Goal: Task Accomplishment & Management: Manage account settings

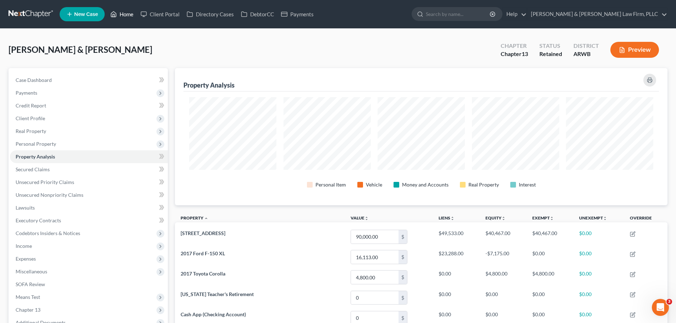
click at [122, 16] on link "Home" at bounding box center [122, 14] width 30 height 13
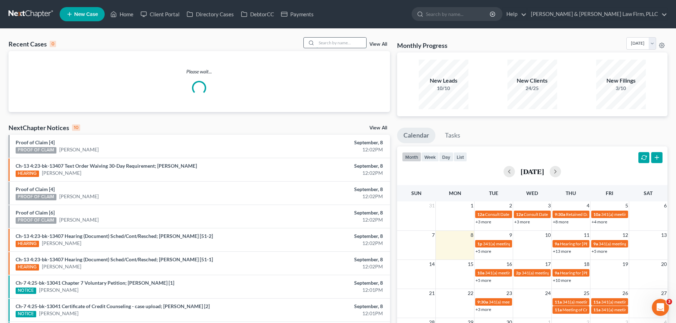
click at [324, 47] on input "search" at bounding box center [342, 43] width 50 height 10
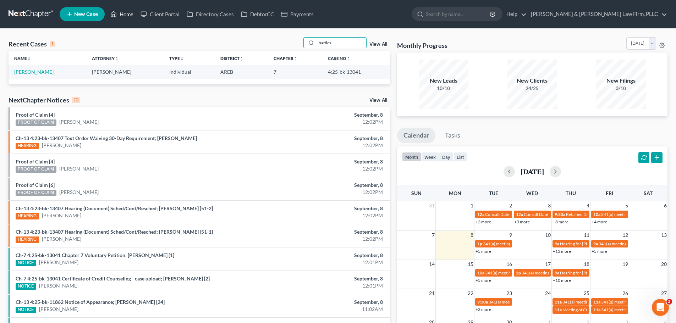
drag, startPoint x: 116, startPoint y: 17, endPoint x: 122, endPoint y: 17, distance: 5.7
click at [116, 17] on icon at bounding box center [113, 14] width 6 height 9
drag, startPoint x: 346, startPoint y: 43, endPoint x: 241, endPoint y: 46, distance: 104.8
click at [241, 47] on div "Recent Cases 1 battles View All" at bounding box center [200, 44] width 382 height 14
type input "[PERSON_NAME]"
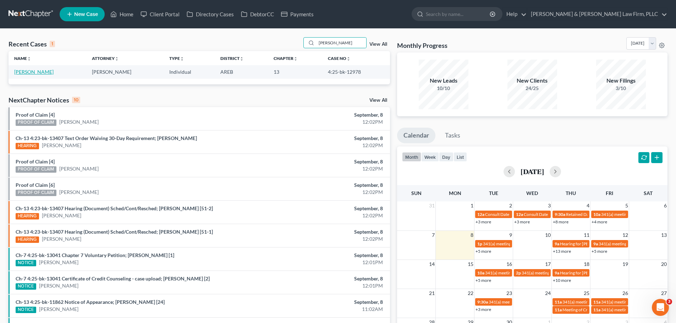
click at [39, 71] on link "[PERSON_NAME]" at bounding box center [33, 72] width 39 height 6
select select "2"
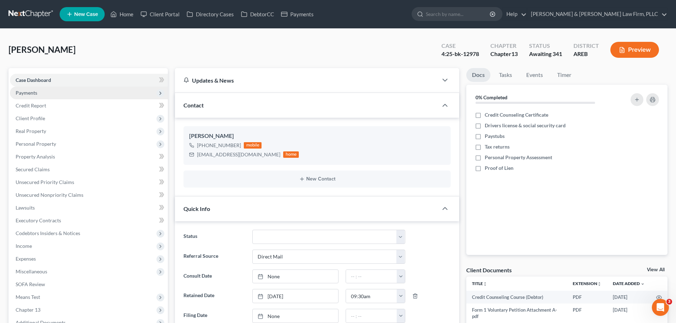
click at [37, 90] on span "Payments" at bounding box center [89, 93] width 158 height 13
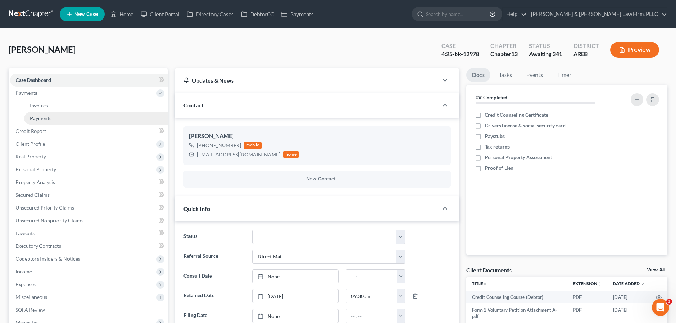
click at [44, 115] on span "Payments" at bounding box center [41, 118] width 22 height 6
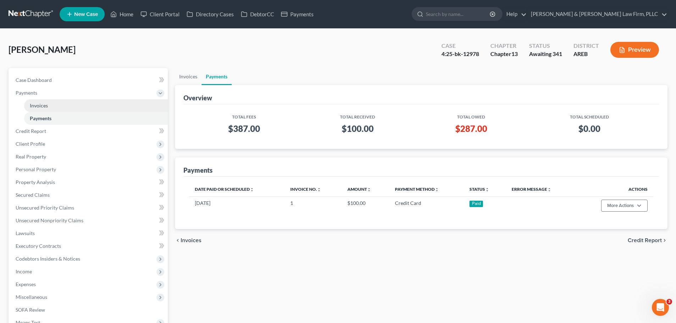
click at [58, 109] on link "Invoices" at bounding box center [96, 105] width 144 height 13
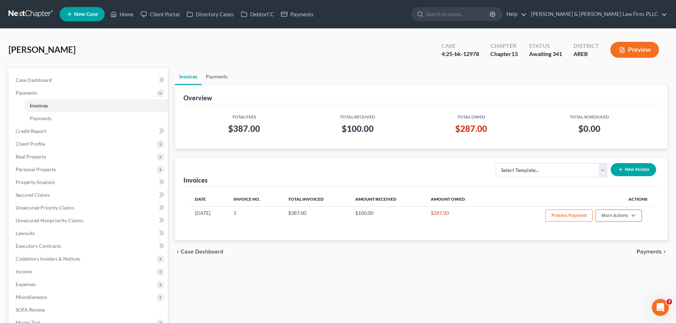
click at [213, 75] on link "Payments" at bounding box center [217, 76] width 30 height 17
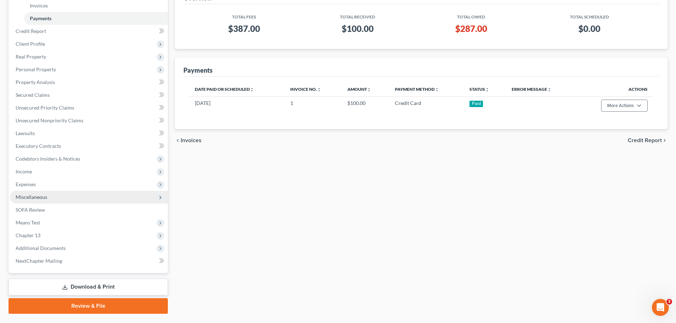
scroll to position [118, 0]
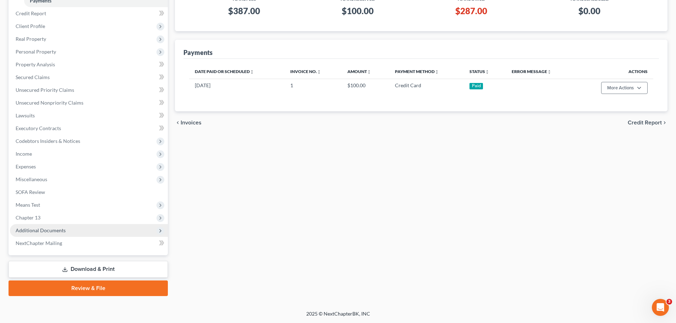
click at [55, 233] on span "Additional Documents" at bounding box center [41, 231] width 50 height 6
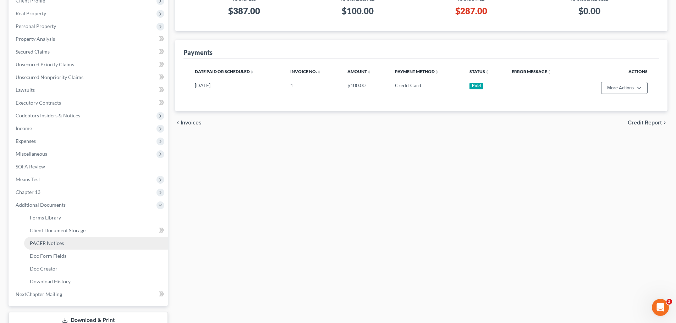
click at [56, 242] on span "PACER Notices" at bounding box center [47, 243] width 34 height 6
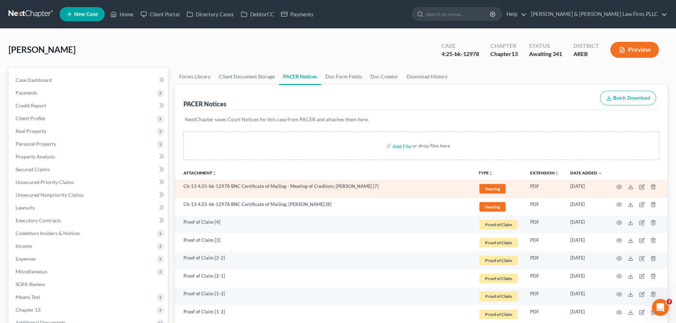
click at [616, 187] on td at bounding box center [638, 189] width 60 height 18
click at [618, 186] on icon "button" at bounding box center [619, 187] width 5 height 4
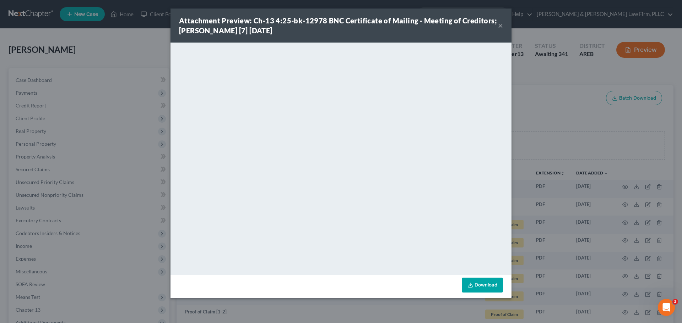
drag, startPoint x: 500, startPoint y: 25, endPoint x: 484, endPoint y: 38, distance: 20.5
click at [500, 25] on button "×" at bounding box center [500, 25] width 5 height 9
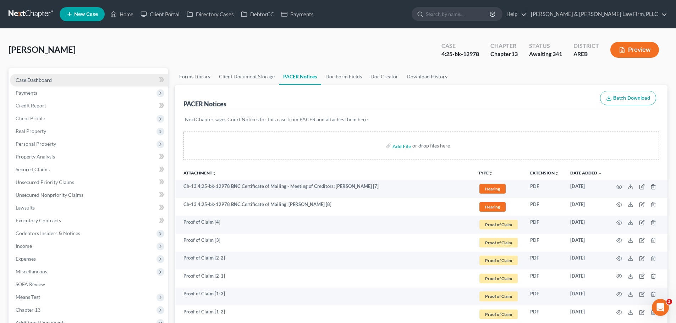
drag, startPoint x: 62, startPoint y: 81, endPoint x: 68, endPoint y: 84, distance: 6.5
click at [62, 81] on link "Case Dashboard" at bounding box center [89, 80] width 158 height 13
select select "2"
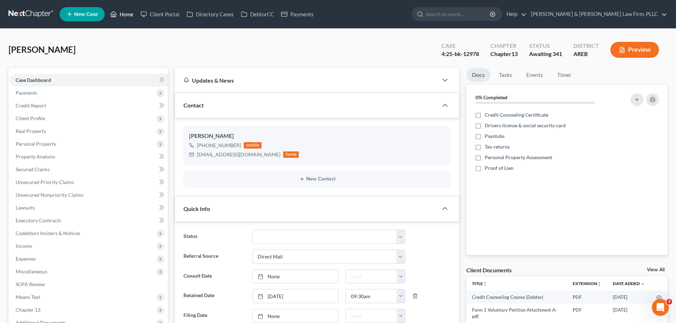
click at [109, 9] on link "Home" at bounding box center [122, 14] width 30 height 13
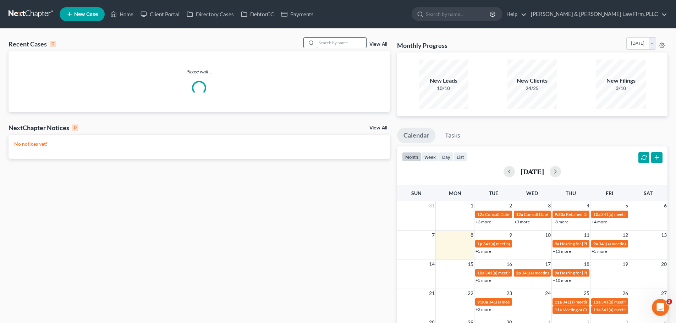
click at [335, 40] on input "search" at bounding box center [342, 43] width 50 height 10
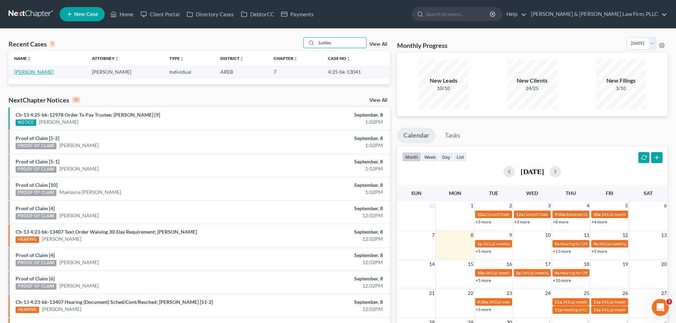
type input "battles"
click at [45, 70] on link "[PERSON_NAME]" at bounding box center [33, 72] width 39 height 6
select select "6"
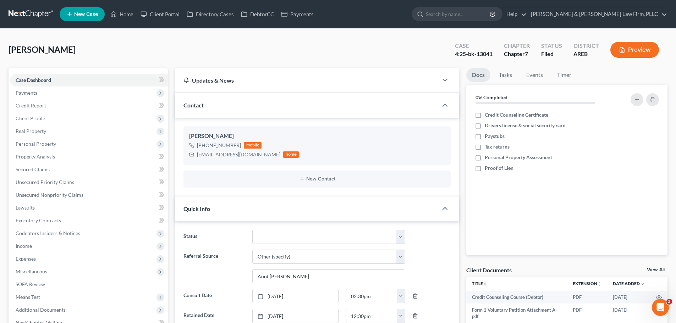
click at [631, 55] on button "Preview" at bounding box center [635, 50] width 49 height 16
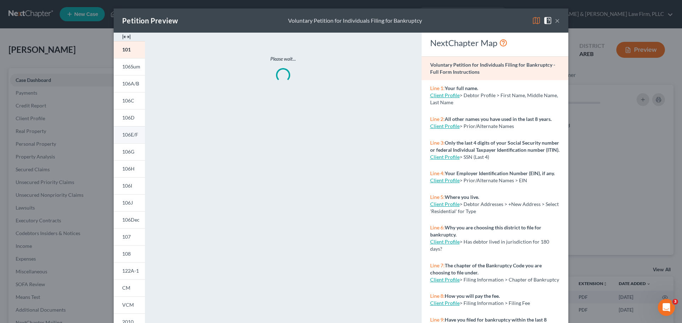
click at [128, 137] on span "106E/F" at bounding box center [130, 135] width 16 height 6
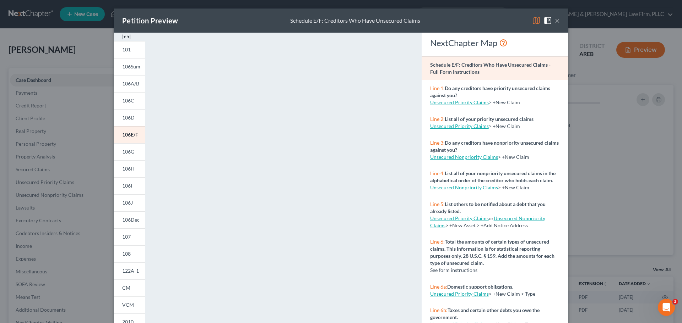
click at [555, 22] on button "×" at bounding box center [557, 20] width 5 height 9
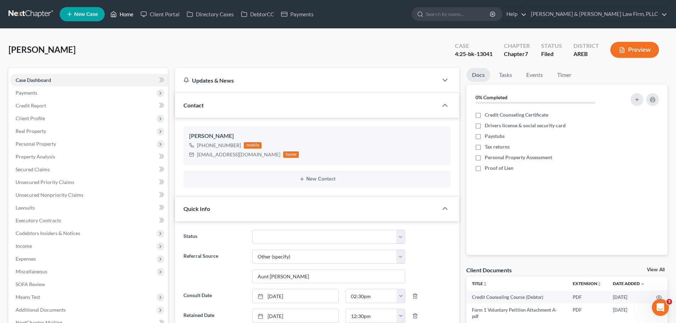
click at [123, 12] on link "Home" at bounding box center [122, 14] width 30 height 13
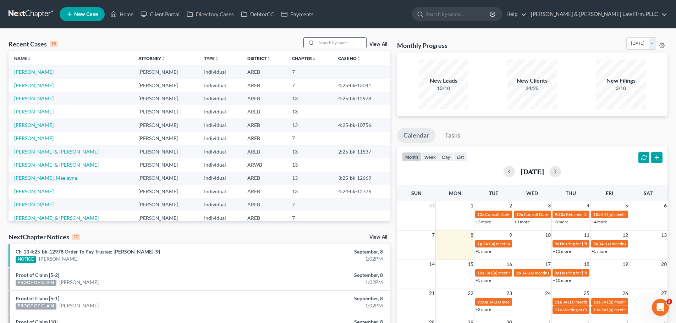
click at [329, 43] on input "search" at bounding box center [342, 43] width 50 height 10
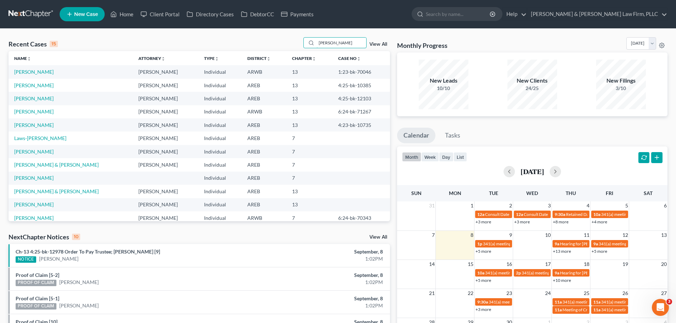
type input "[PERSON_NAME]"
click at [31, 75] on link "[PERSON_NAME]" at bounding box center [33, 72] width 39 height 6
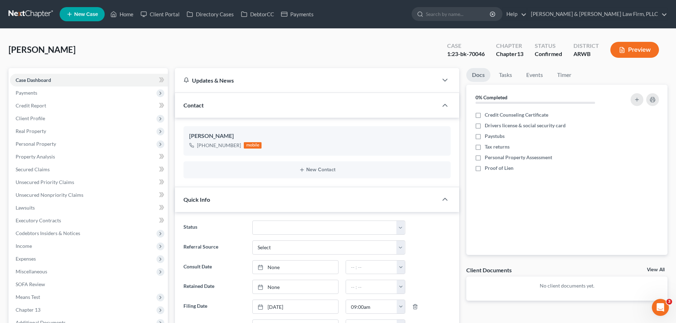
scroll to position [142, 0]
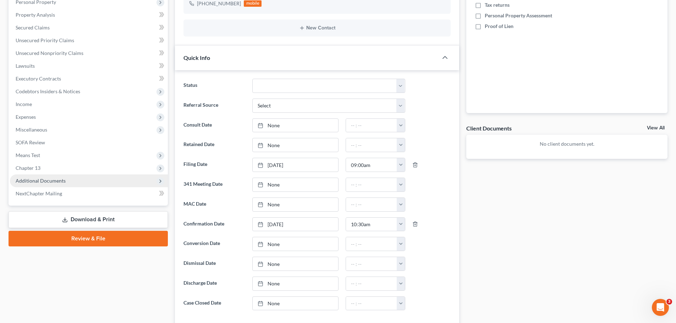
click at [47, 180] on span "Additional Documents" at bounding box center [41, 181] width 50 height 6
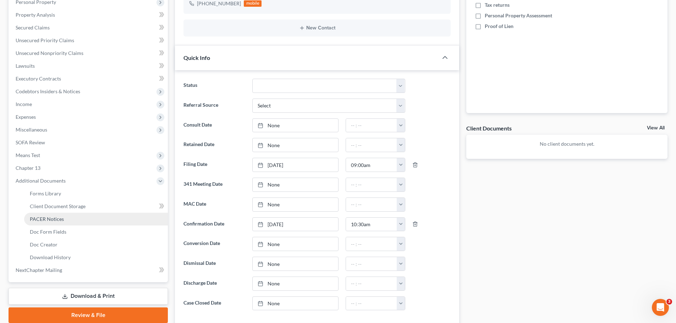
click at [64, 222] on link "PACER Notices" at bounding box center [96, 219] width 144 height 13
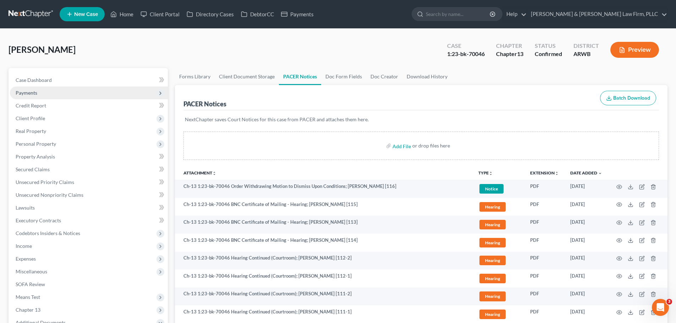
click at [37, 94] on span "Payments" at bounding box center [27, 93] width 22 height 6
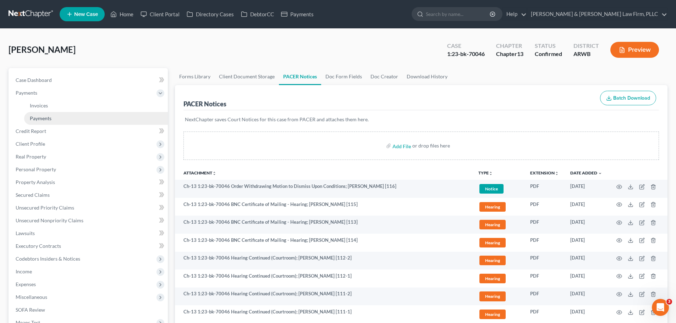
click at [45, 116] on span "Payments" at bounding box center [41, 118] width 22 height 6
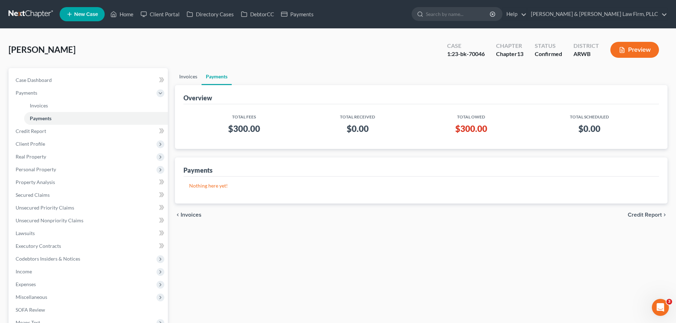
click at [183, 77] on link "Invoices" at bounding box center [188, 76] width 27 height 17
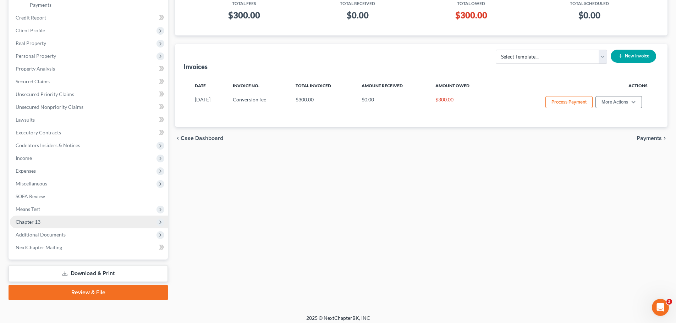
scroll to position [118, 0]
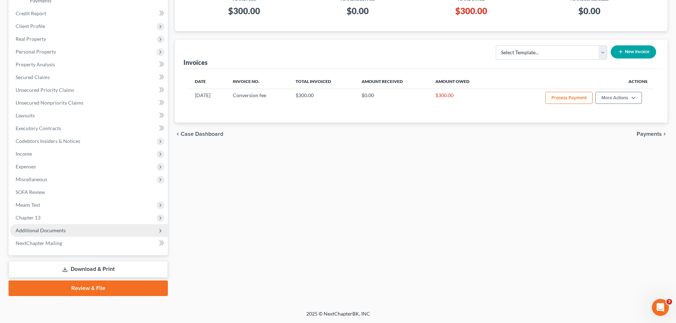
click at [68, 230] on span "Additional Documents" at bounding box center [89, 230] width 158 height 13
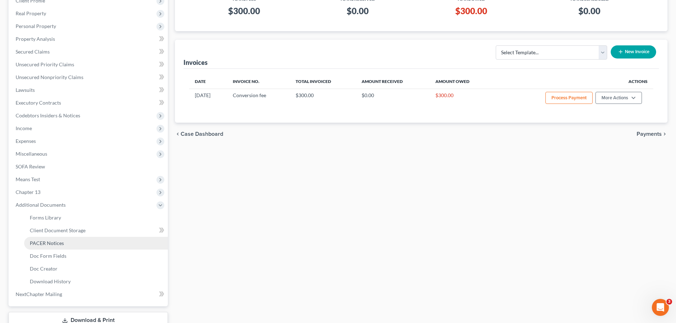
click at [61, 245] on span "PACER Notices" at bounding box center [47, 243] width 34 height 6
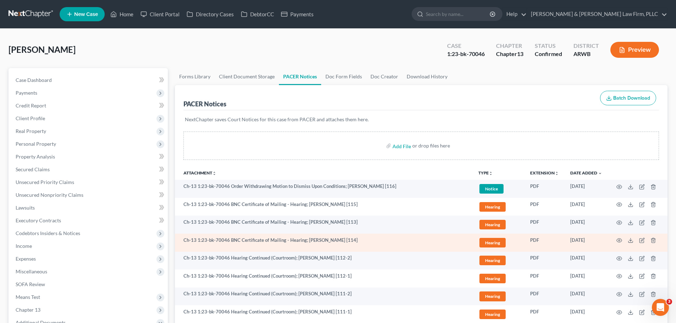
click at [616, 240] on td at bounding box center [638, 243] width 60 height 18
click at [617, 240] on icon "button" at bounding box center [620, 241] width 6 height 6
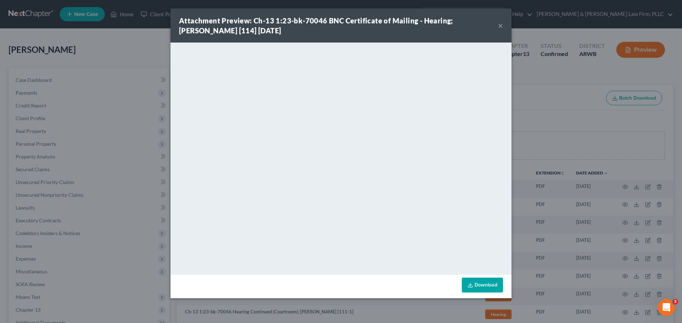
click at [502, 26] on button "×" at bounding box center [500, 25] width 5 height 9
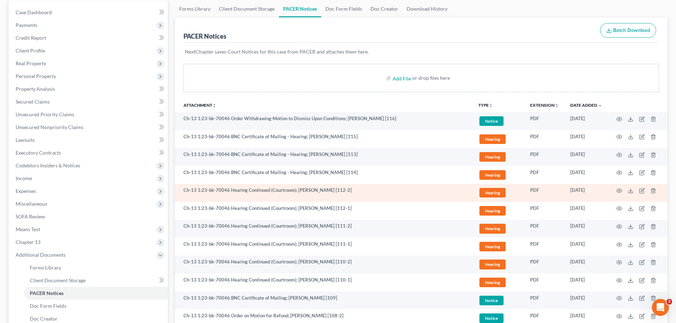
scroll to position [71, 0]
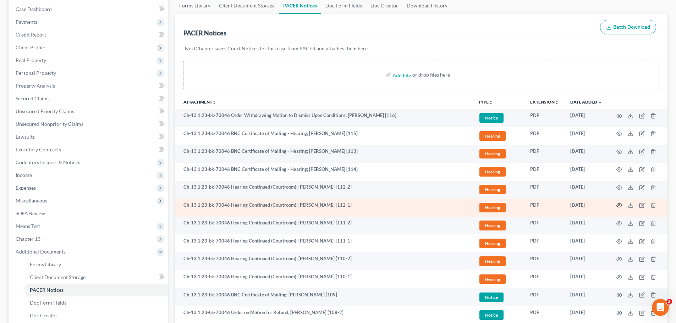
click at [617, 205] on icon "button" at bounding box center [619, 206] width 5 height 4
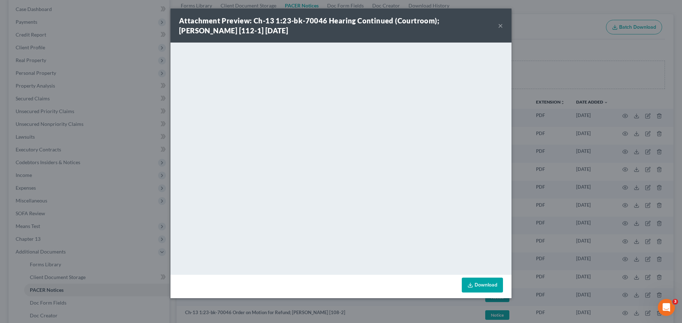
click at [501, 24] on button "×" at bounding box center [500, 25] width 5 height 9
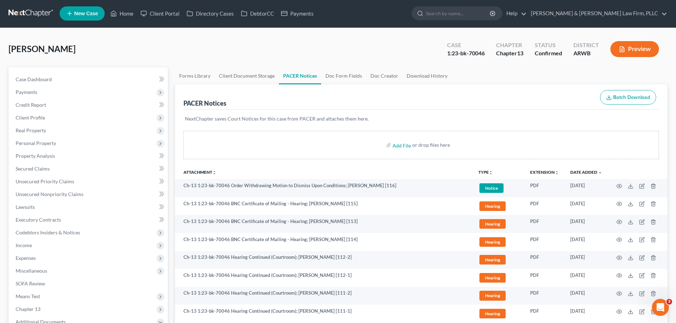
scroll to position [0, 0]
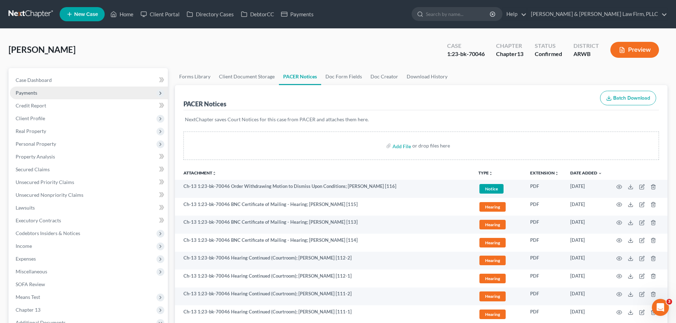
click at [50, 94] on span "Payments" at bounding box center [89, 93] width 158 height 13
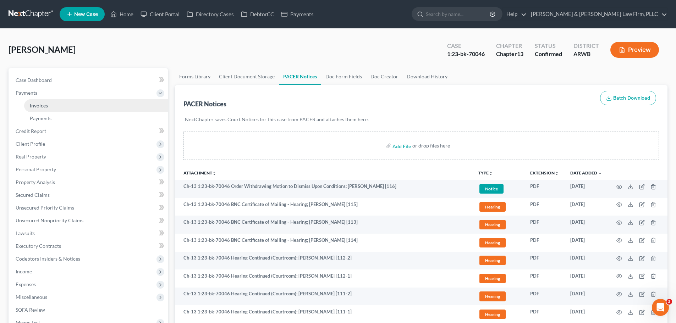
click at [50, 108] on link "Invoices" at bounding box center [96, 105] width 144 height 13
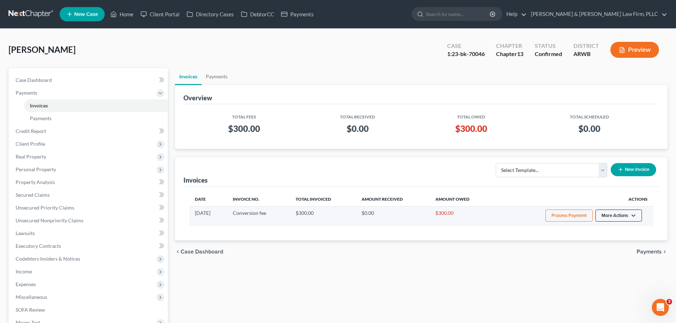
click at [627, 215] on button "More Actions" at bounding box center [619, 216] width 47 height 12
click at [619, 243] on link "Record Cash or Check Payment" at bounding box center [628, 242] width 83 height 12
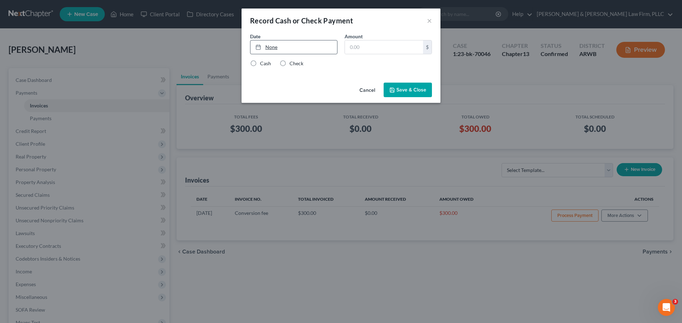
type input "[DATE]"
click at [272, 46] on link "None" at bounding box center [293, 46] width 87 height 13
click at [260, 62] on label "Cash" at bounding box center [265, 63] width 11 height 7
click at [263, 62] on input "Cash" at bounding box center [265, 62] width 5 height 5
radio input "true"
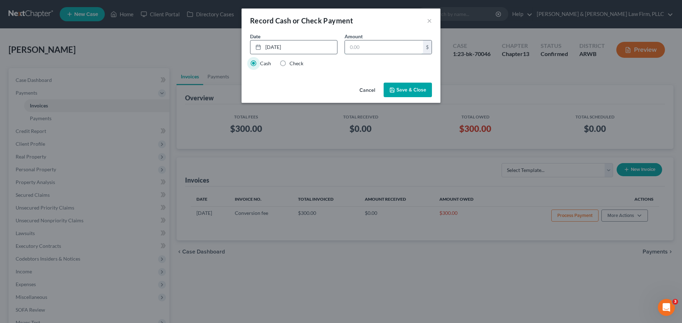
click at [362, 46] on input "text" at bounding box center [384, 46] width 78 height 13
type input "300.00"
click at [404, 90] on button "Save & Close" at bounding box center [407, 90] width 48 height 15
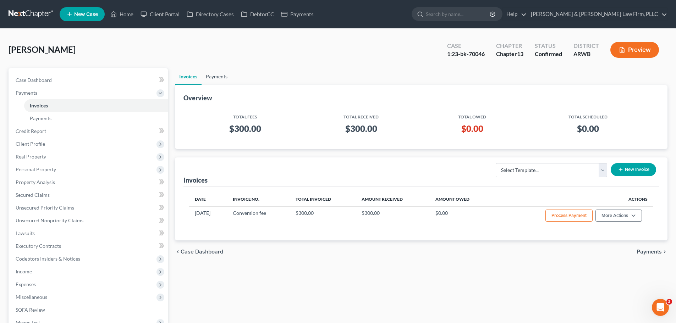
click at [220, 80] on link "Payments" at bounding box center [217, 76] width 30 height 17
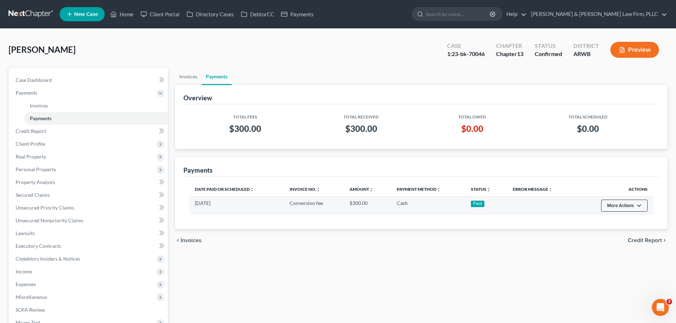
click at [605, 205] on button "More Actions" at bounding box center [624, 206] width 47 height 12
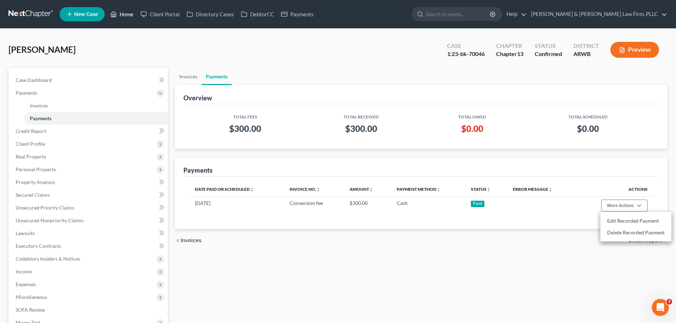
click at [127, 13] on link "Home" at bounding box center [122, 14] width 30 height 13
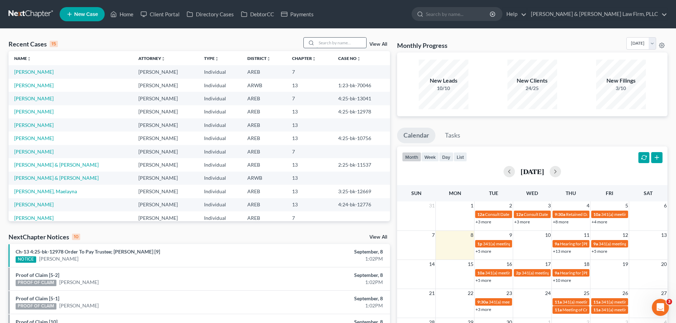
click at [336, 44] on input "search" at bounding box center [342, 43] width 50 height 10
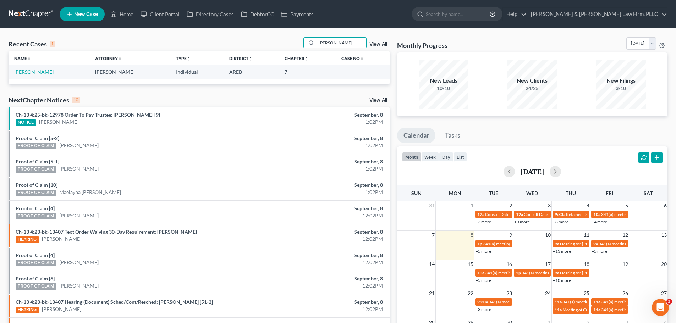
type input "[PERSON_NAME]"
click at [27, 72] on link "[PERSON_NAME]" at bounding box center [33, 72] width 39 height 6
select select "3"
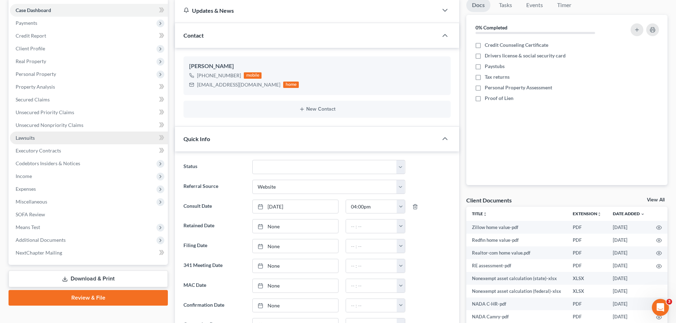
scroll to position [71, 0]
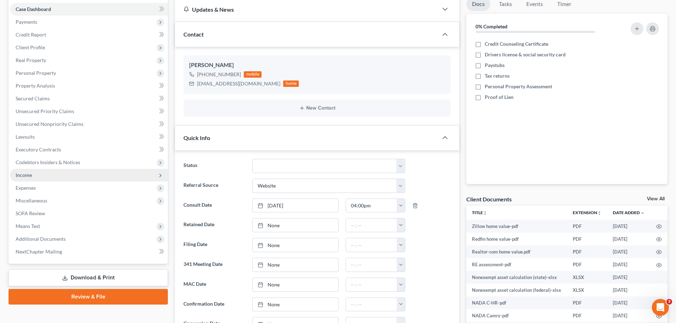
click at [35, 172] on span "Income" at bounding box center [89, 175] width 158 height 13
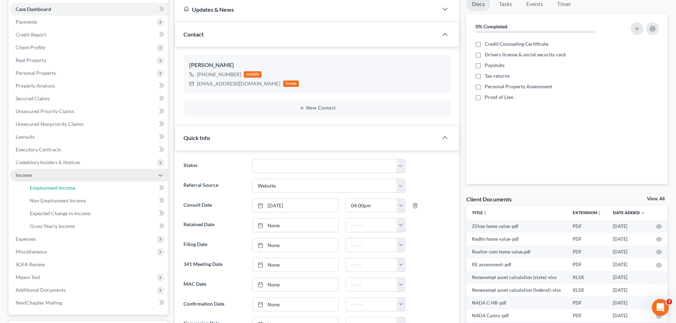
click at [45, 186] on span "Employment Income" at bounding box center [52, 188] width 45 height 6
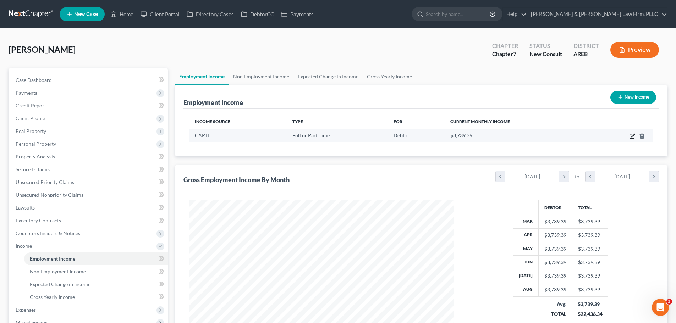
click at [633, 138] on icon "button" at bounding box center [632, 137] width 4 height 4
select select "0"
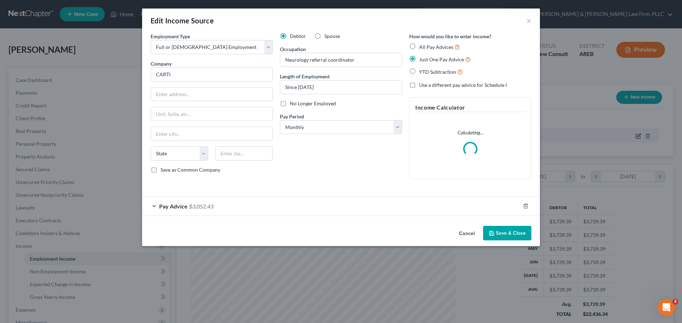
scroll to position [133, 282]
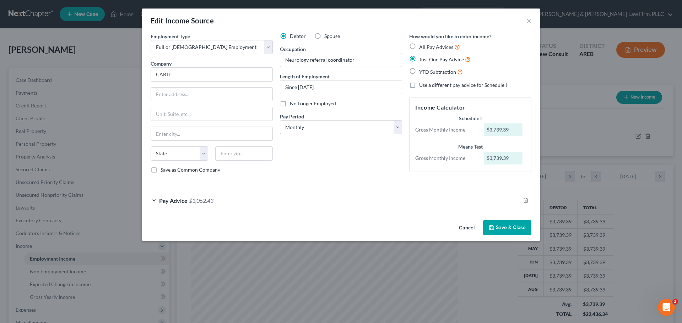
click at [221, 205] on div "Pay Advice $3,052.43" at bounding box center [331, 200] width 378 height 19
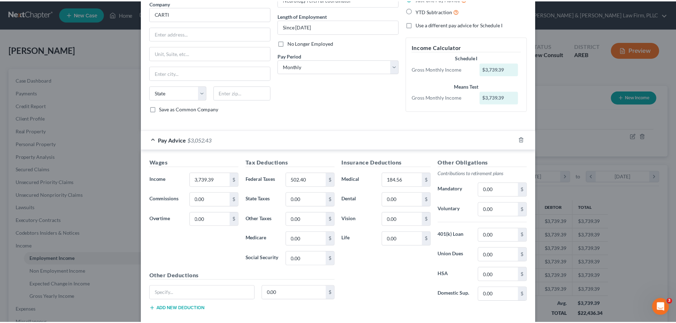
scroll to position [0, 0]
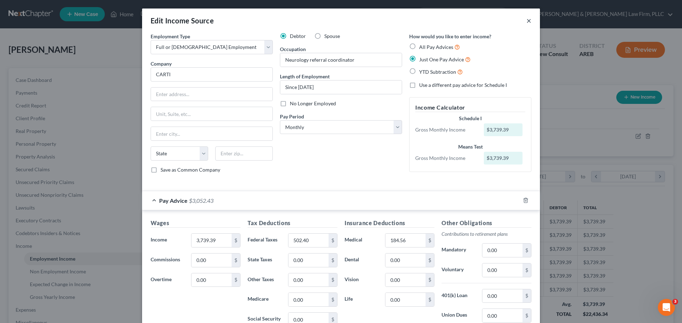
click at [526, 20] on button "×" at bounding box center [528, 20] width 5 height 9
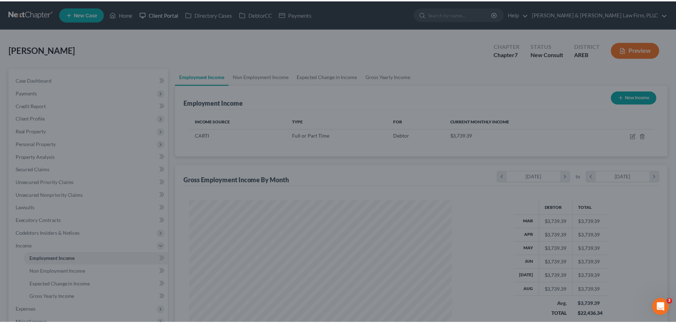
scroll to position [354863, 354716]
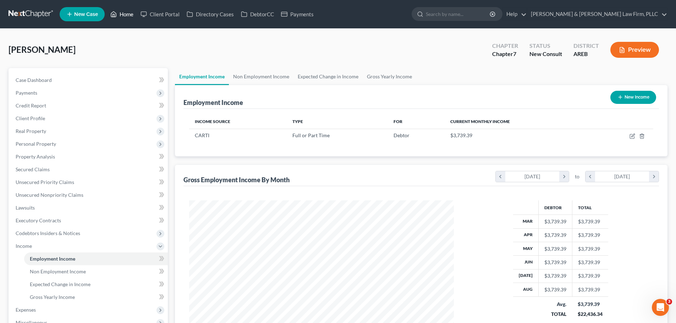
click at [120, 12] on link "Home" at bounding box center [122, 14] width 30 height 13
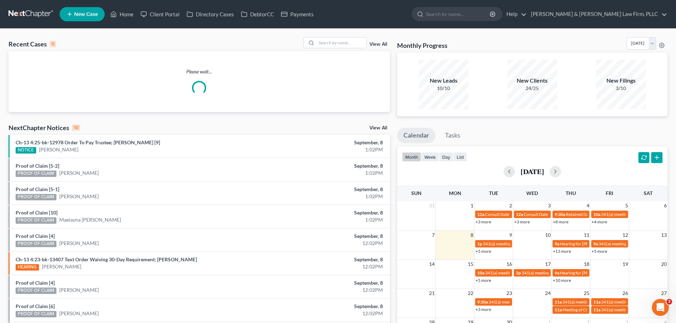
click at [339, 49] on div "Recent Cases 0 View All" at bounding box center [200, 44] width 382 height 14
click at [337, 40] on input "search" at bounding box center [342, 43] width 50 height 10
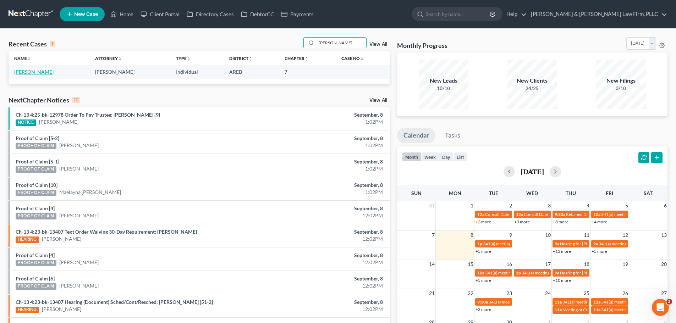
type input "[PERSON_NAME]"
click at [40, 73] on link "[PERSON_NAME]" at bounding box center [33, 72] width 39 height 6
select select "2"
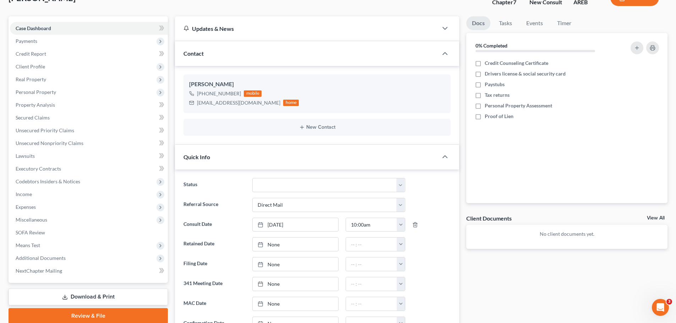
scroll to position [177, 0]
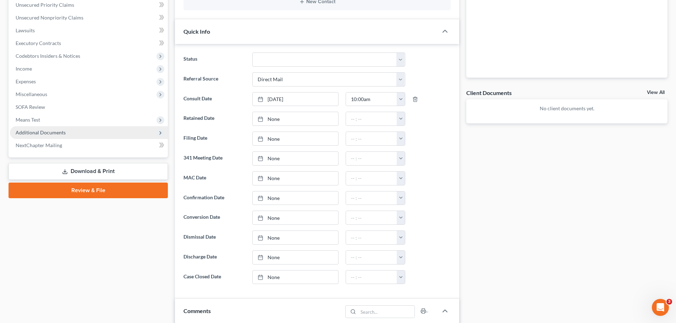
click at [58, 129] on span "Additional Documents" at bounding box center [89, 132] width 158 height 13
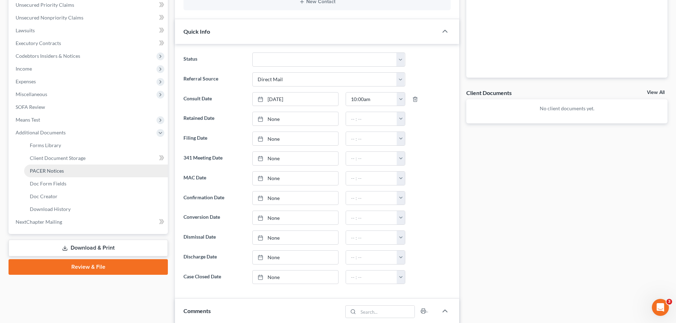
click at [53, 169] on span "PACER Notices" at bounding box center [47, 171] width 34 height 6
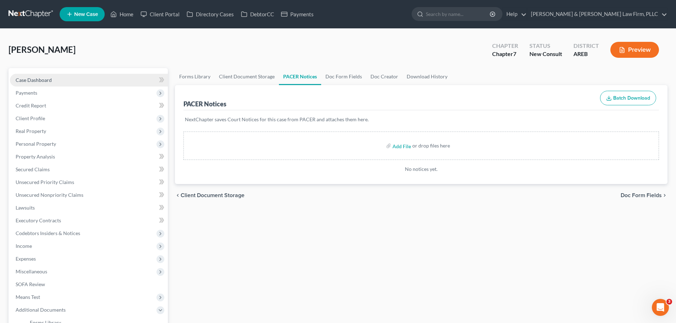
click at [42, 76] on link "Case Dashboard" at bounding box center [89, 80] width 158 height 13
select select "2"
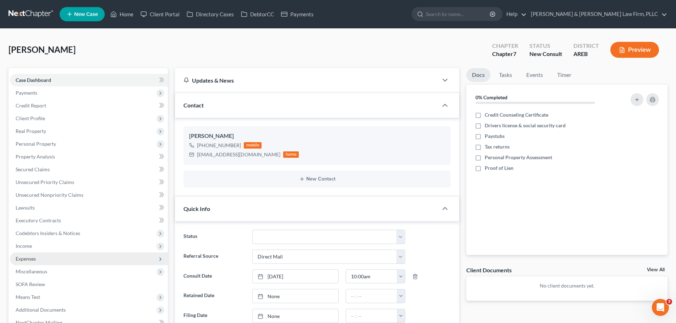
click at [33, 260] on span "Expenses" at bounding box center [26, 259] width 20 height 6
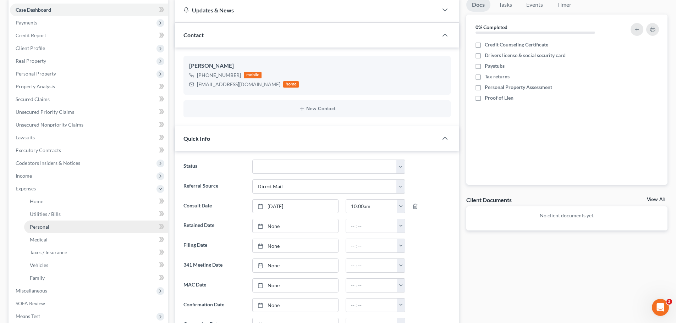
scroll to position [71, 0]
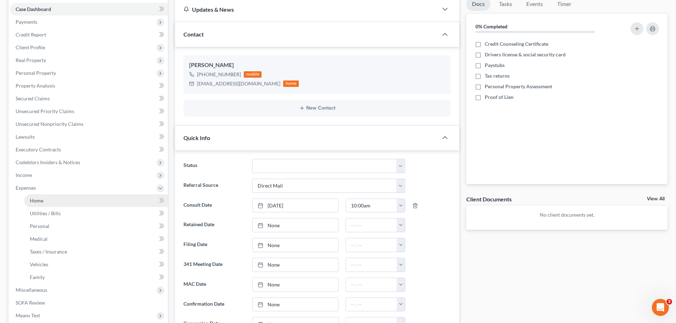
click at [46, 201] on link "Home" at bounding box center [96, 201] width 144 height 13
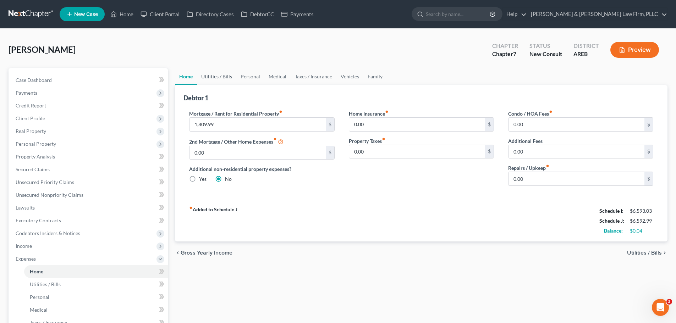
click at [209, 72] on link "Utilities / Bills" at bounding box center [216, 76] width 39 height 17
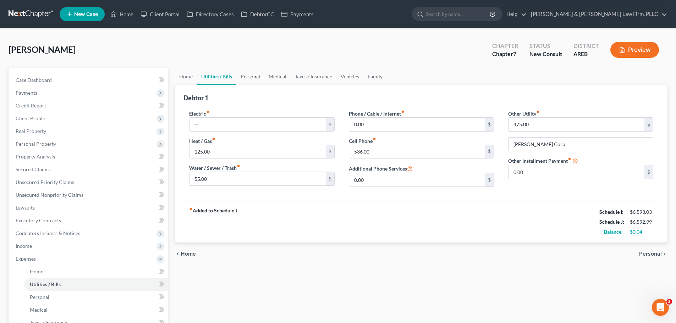
click at [245, 75] on link "Personal" at bounding box center [250, 76] width 28 height 17
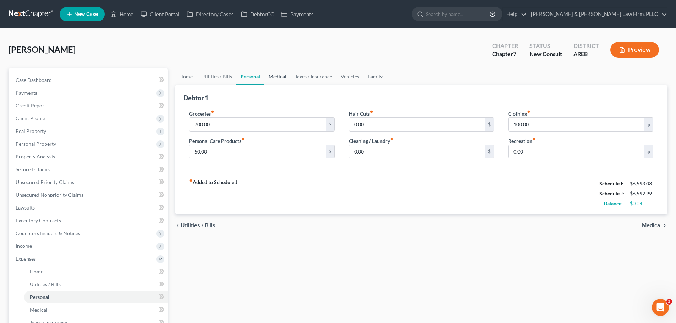
click at [274, 76] on link "Medical" at bounding box center [277, 76] width 26 height 17
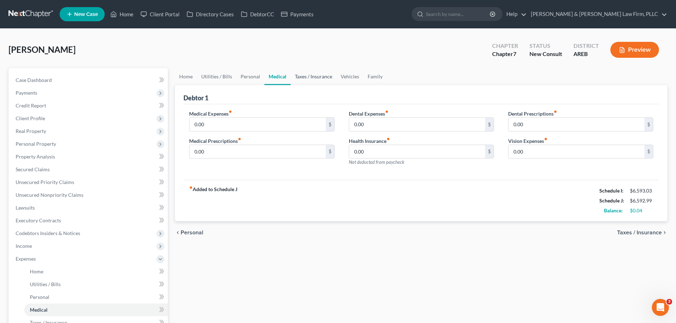
click at [312, 77] on link "Taxes / Insurance" at bounding box center [314, 76] width 46 height 17
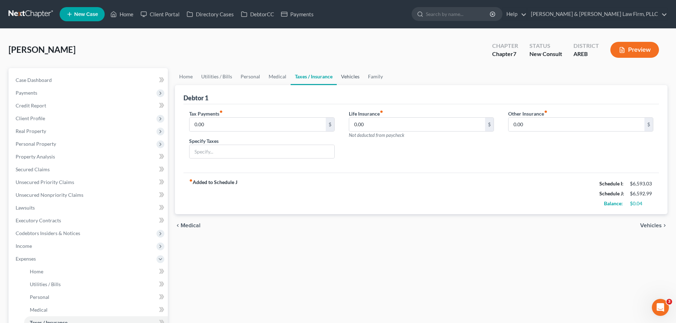
click at [349, 75] on link "Vehicles" at bounding box center [350, 76] width 27 height 17
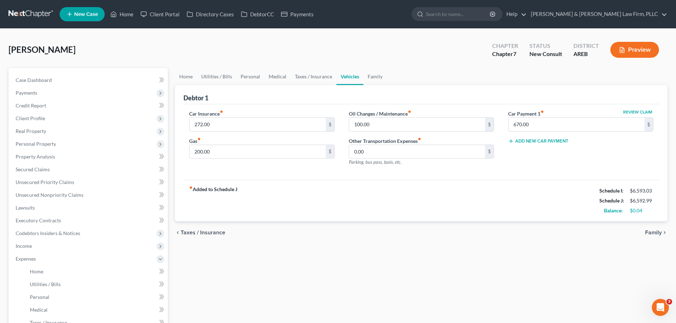
click at [387, 80] on ul "Home Utilities / Bills Personal Medical Taxes / Insurance Vehicles Family" at bounding box center [421, 76] width 493 height 17
click at [377, 80] on link "Family" at bounding box center [375, 76] width 23 height 17
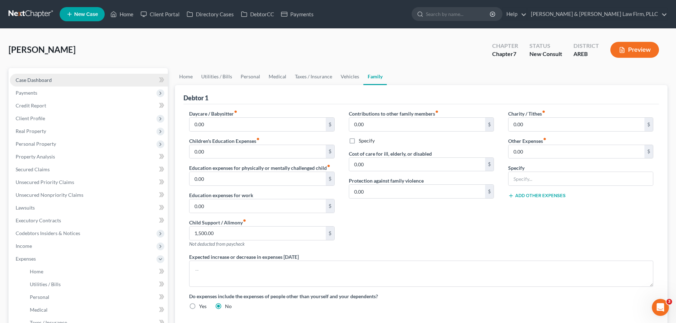
click at [45, 80] on span "Case Dashboard" at bounding box center [34, 80] width 36 height 6
select select "2"
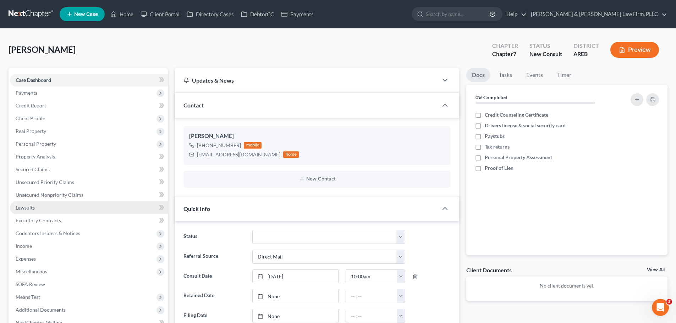
click at [35, 207] on link "Lawsuits" at bounding box center [89, 208] width 158 height 13
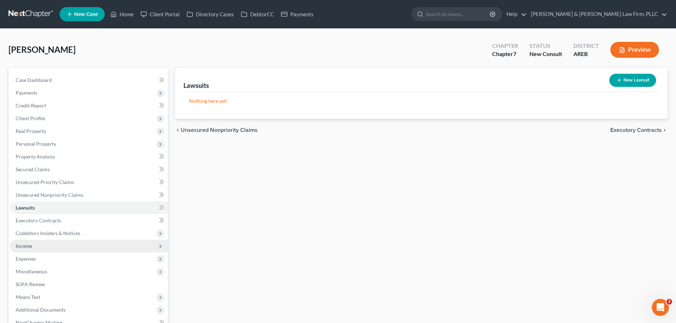
click at [38, 247] on span "Income" at bounding box center [89, 246] width 158 height 13
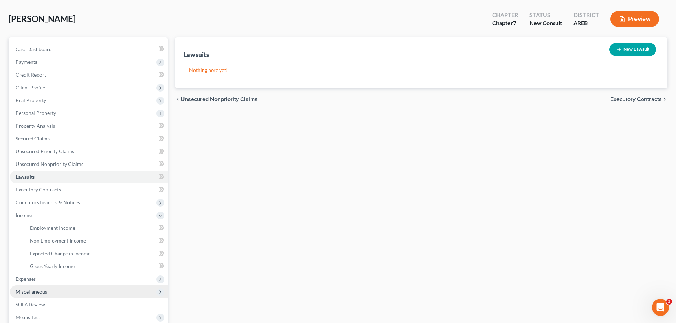
scroll to position [71, 0]
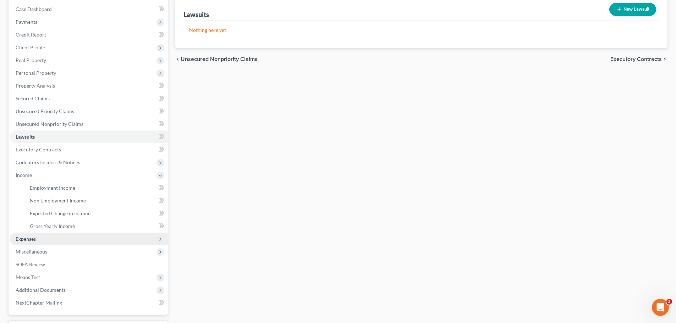
click at [41, 239] on span "Expenses" at bounding box center [89, 239] width 158 height 13
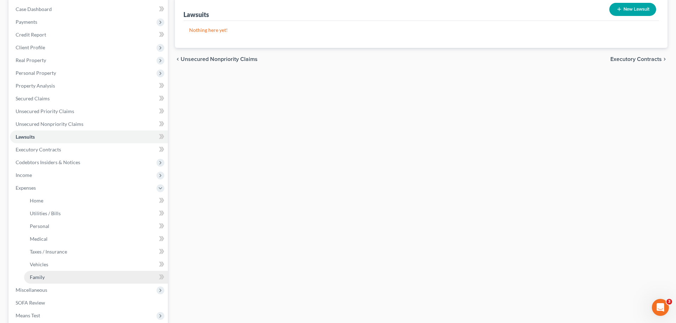
click at [44, 279] on link "Family" at bounding box center [96, 277] width 144 height 13
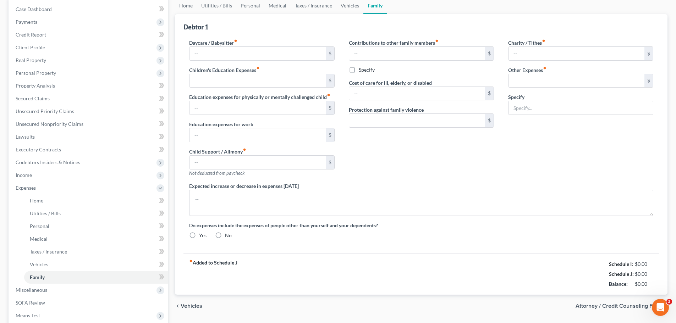
type input "0.00"
type input "1,500.00"
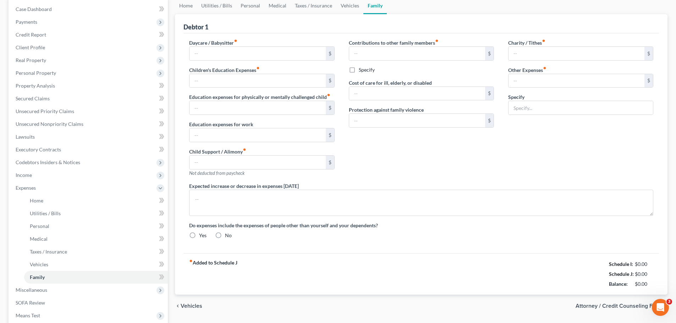
type input "0.00"
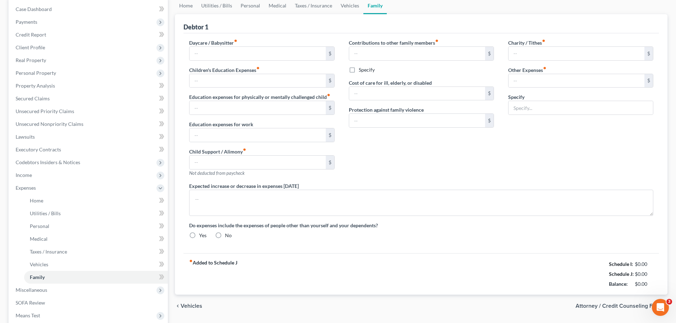
radio input "true"
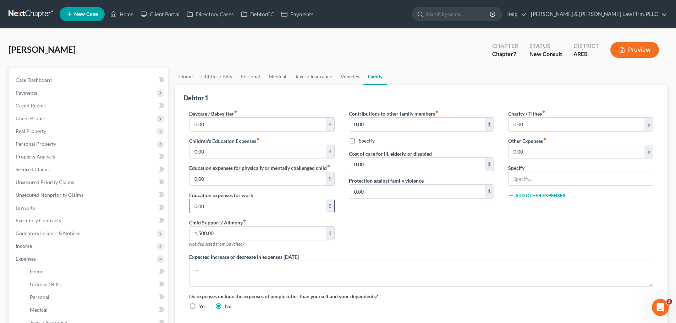
scroll to position [35, 0]
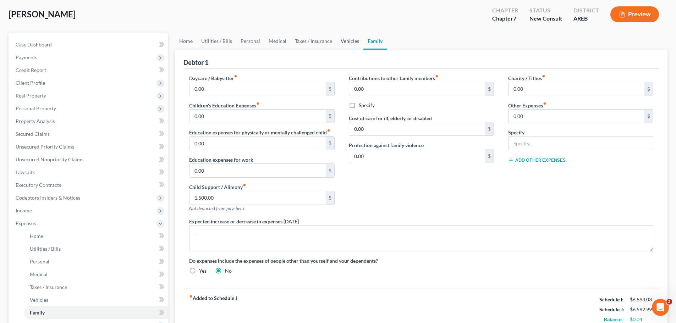
click at [353, 45] on link "Vehicles" at bounding box center [350, 41] width 27 height 17
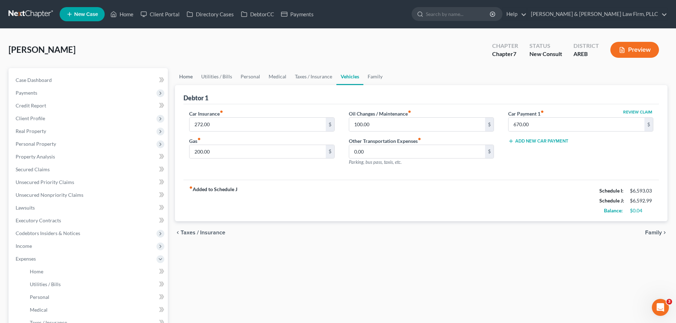
click at [187, 78] on link "Home" at bounding box center [186, 76] width 22 height 17
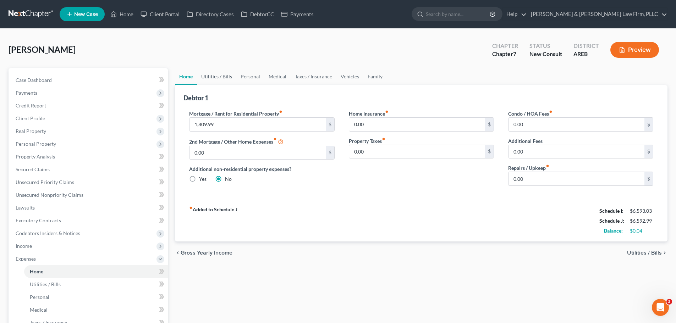
click at [220, 78] on link "Utilities / Bills" at bounding box center [216, 76] width 39 height 17
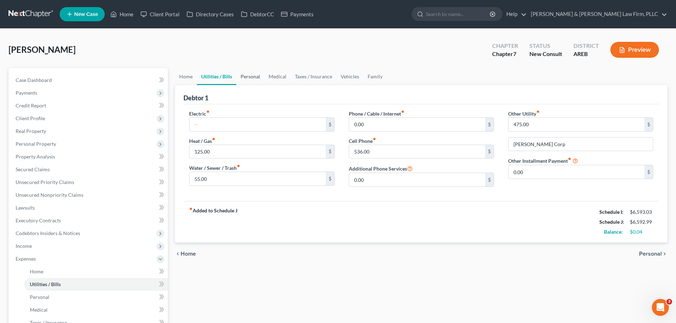
click at [254, 75] on link "Personal" at bounding box center [250, 76] width 28 height 17
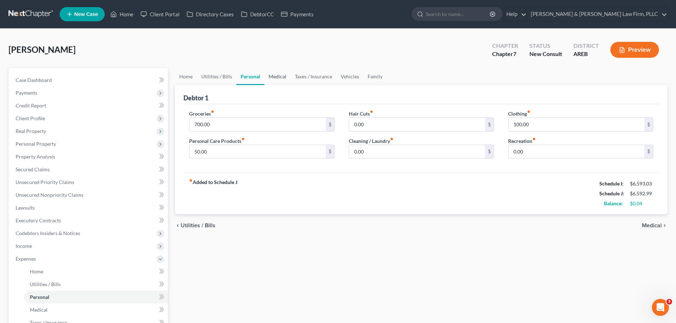
click at [282, 77] on link "Medical" at bounding box center [277, 76] width 26 height 17
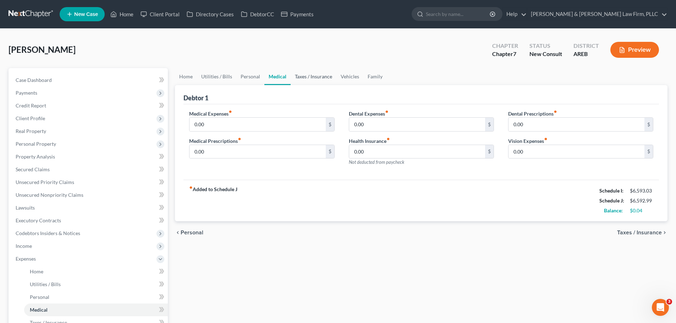
click at [313, 76] on link "Taxes / Insurance" at bounding box center [314, 76] width 46 height 17
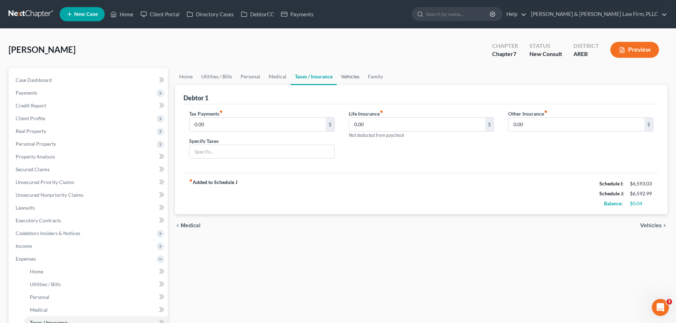
click at [344, 75] on link "Vehicles" at bounding box center [350, 76] width 27 height 17
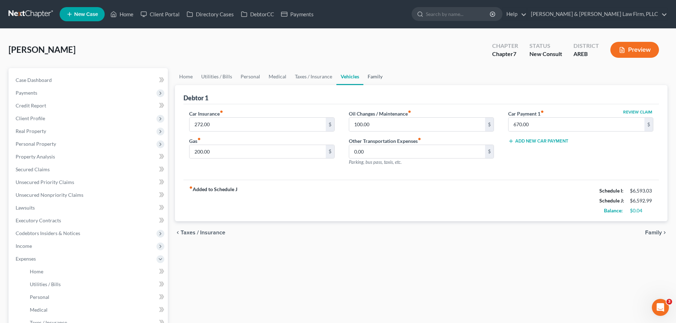
click at [373, 76] on link "Family" at bounding box center [375, 76] width 23 height 17
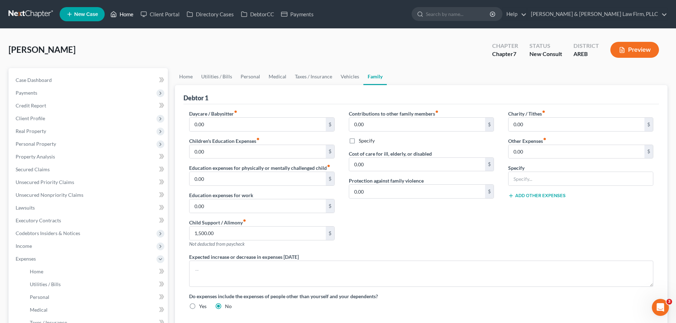
click at [126, 13] on link "Home" at bounding box center [122, 14] width 30 height 13
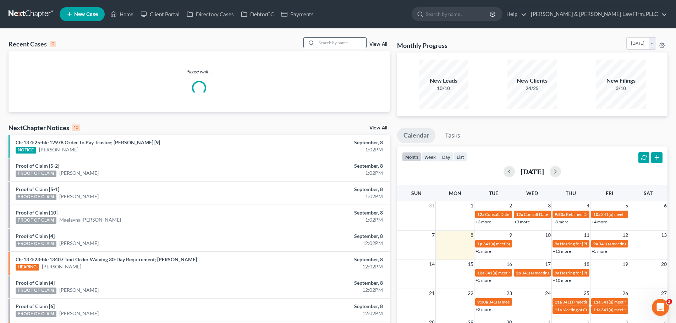
click at [353, 38] on input "search" at bounding box center [342, 43] width 50 height 10
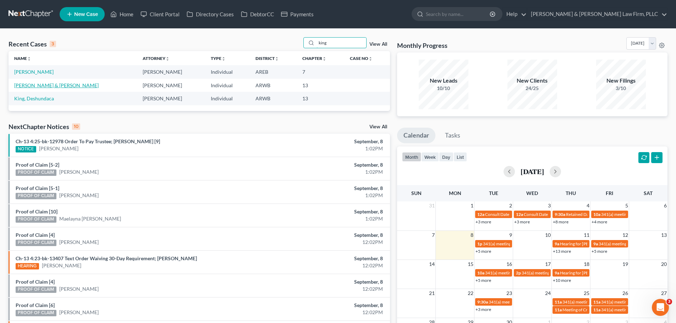
type input "king"
click at [46, 85] on link "[PERSON_NAME] & [PERSON_NAME]" at bounding box center [56, 85] width 84 height 6
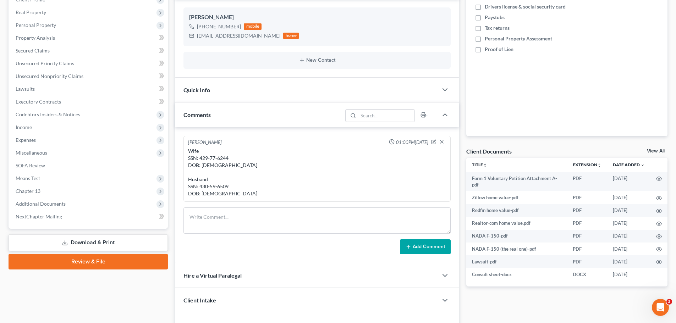
scroll to position [106, 0]
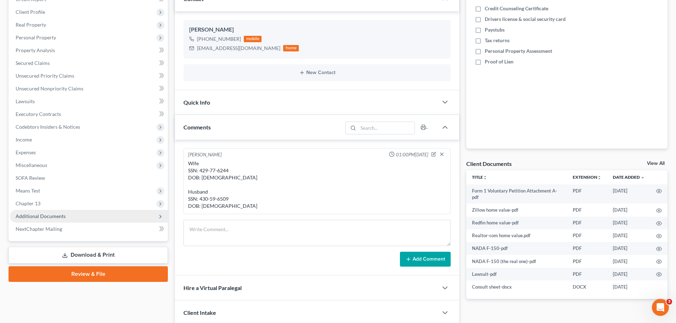
click at [66, 219] on span "Additional Documents" at bounding box center [89, 216] width 158 height 13
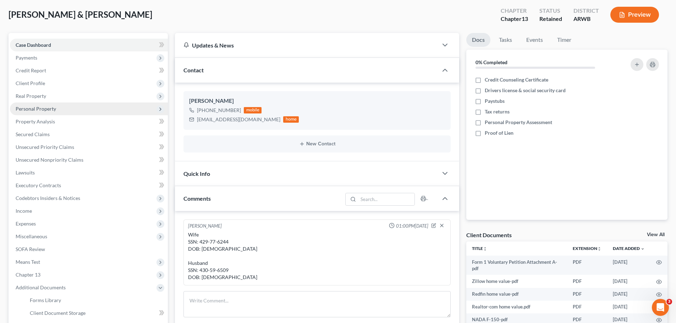
scroll to position [0, 0]
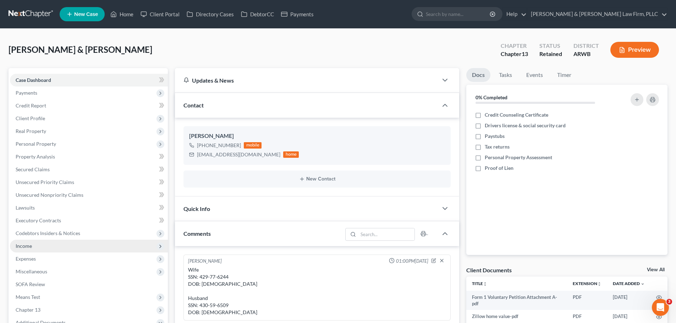
click at [32, 241] on span "Income" at bounding box center [89, 246] width 158 height 13
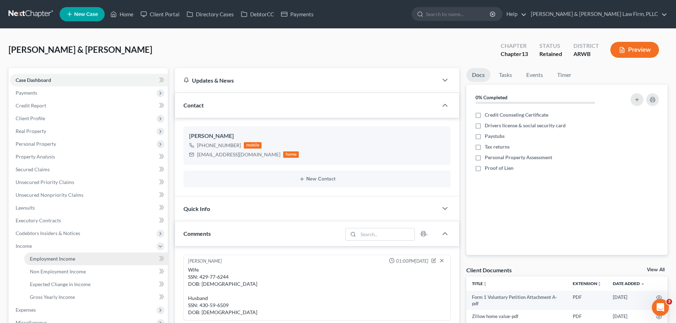
click at [69, 259] on span "Employment Income" at bounding box center [52, 259] width 45 height 6
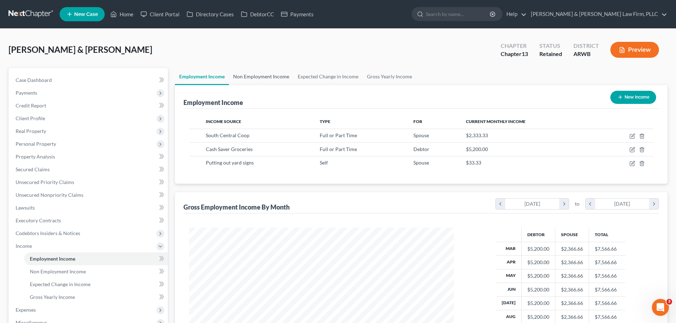
click at [253, 80] on link "Non Employment Income" at bounding box center [261, 76] width 65 height 17
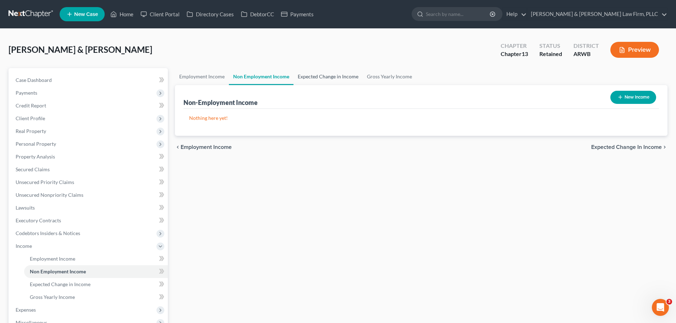
click at [309, 73] on link "Expected Change in Income" at bounding box center [328, 76] width 69 height 17
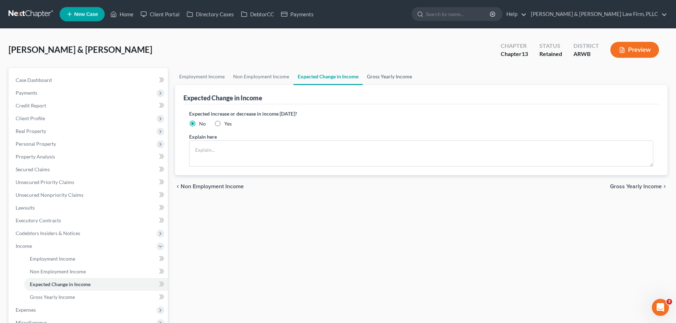
click at [394, 72] on link "Gross Yearly Income" at bounding box center [390, 76] width 54 height 17
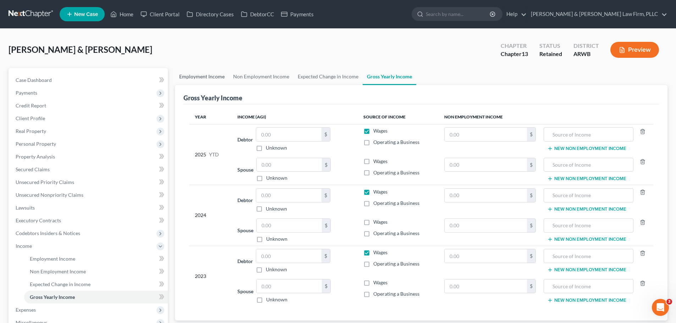
click at [198, 77] on link "Employment Income" at bounding box center [202, 76] width 54 height 17
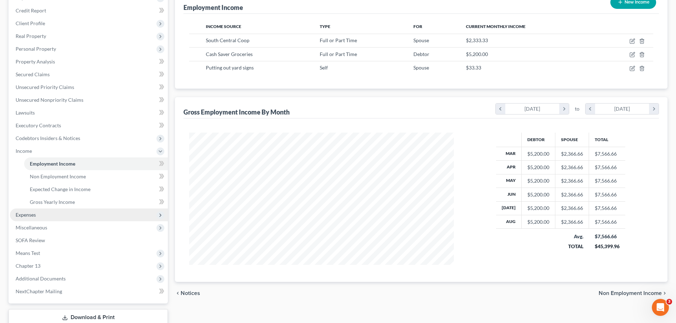
scroll to position [106, 0]
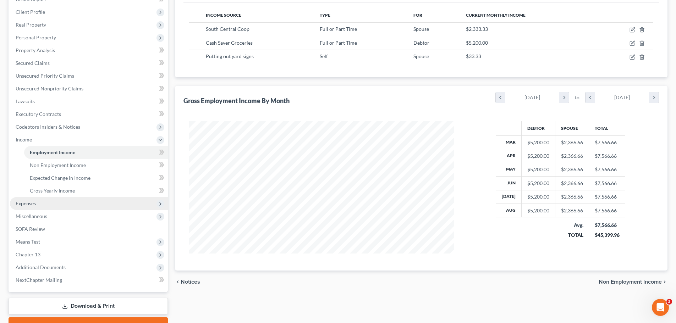
click at [39, 202] on span "Expenses" at bounding box center [89, 203] width 158 height 13
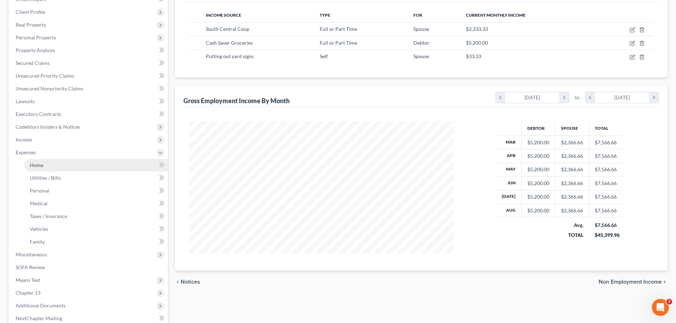
click at [46, 166] on link "Home" at bounding box center [96, 165] width 144 height 13
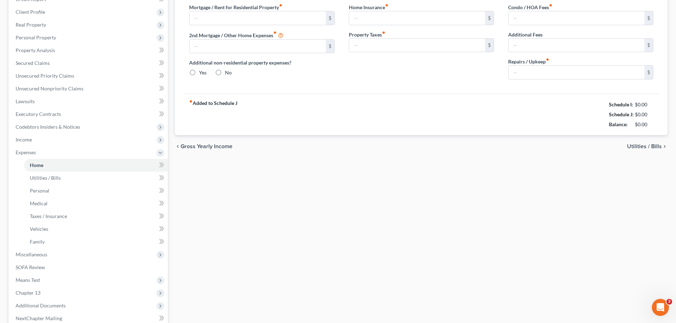
type input "490.00"
type input "0.00"
radio input "true"
type input "0.00"
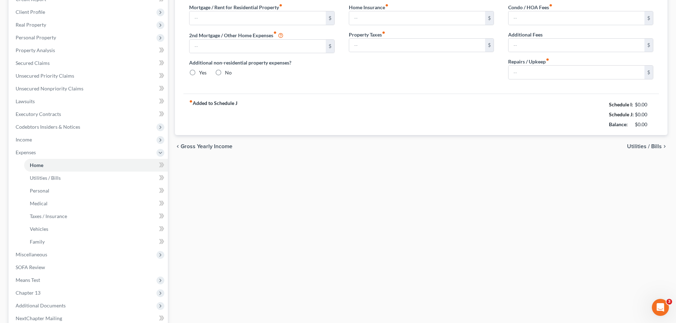
type input "0.00"
type input "100.00"
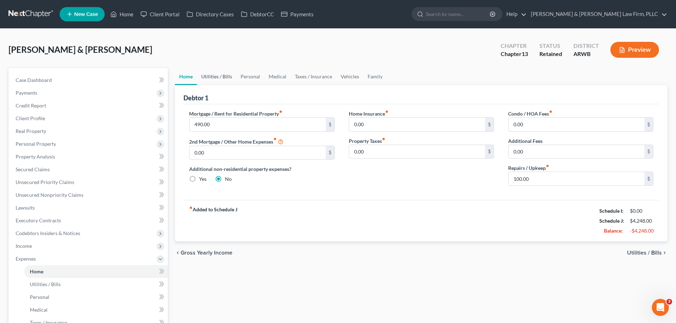
click at [217, 76] on link "Utilities / Bills" at bounding box center [216, 76] width 39 height 17
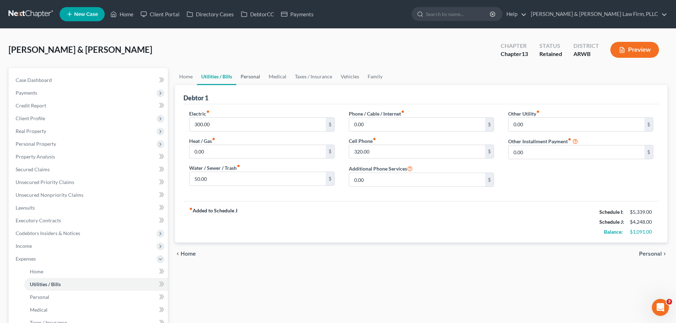
click at [249, 81] on link "Personal" at bounding box center [250, 76] width 28 height 17
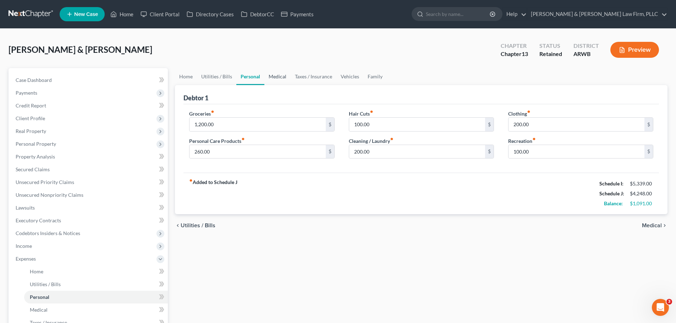
click at [275, 75] on link "Medical" at bounding box center [277, 76] width 26 height 17
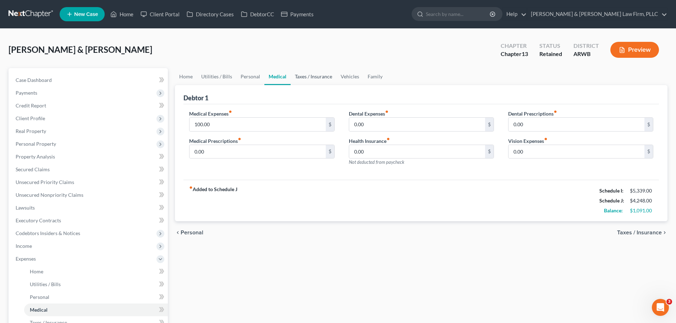
click at [311, 71] on link "Taxes / Insurance" at bounding box center [314, 76] width 46 height 17
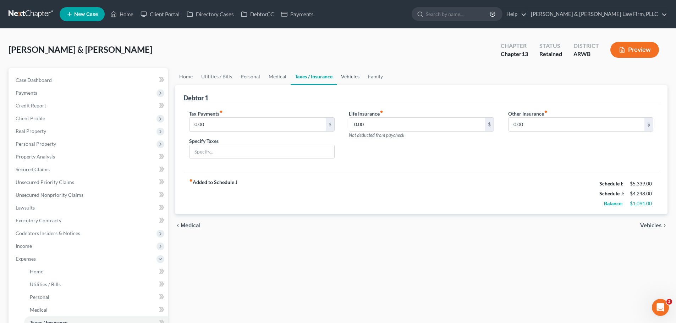
click at [347, 79] on link "Vehicles" at bounding box center [350, 76] width 27 height 17
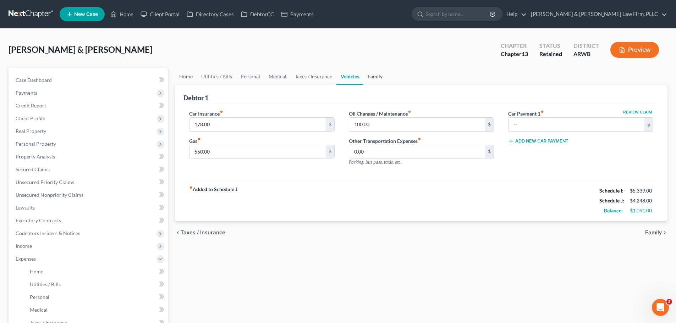
click at [371, 78] on link "Family" at bounding box center [375, 76] width 23 height 17
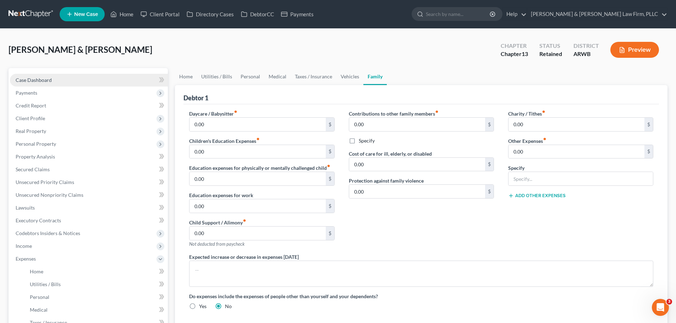
click at [26, 80] on span "Case Dashboard" at bounding box center [34, 80] width 36 height 6
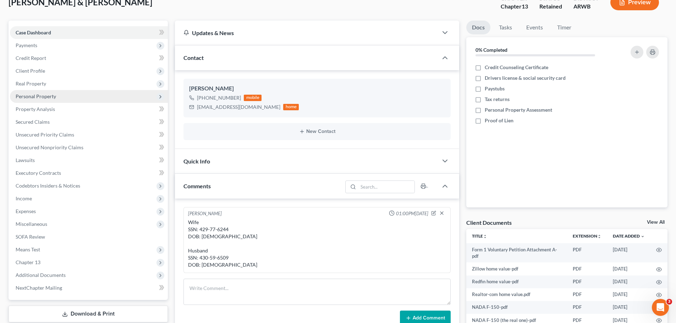
scroll to position [35, 0]
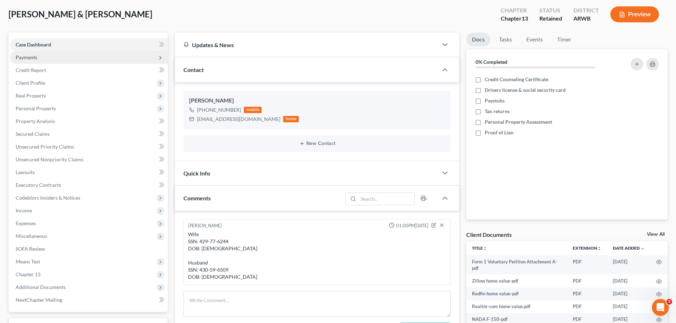
click at [40, 57] on span "Payments" at bounding box center [89, 57] width 158 height 13
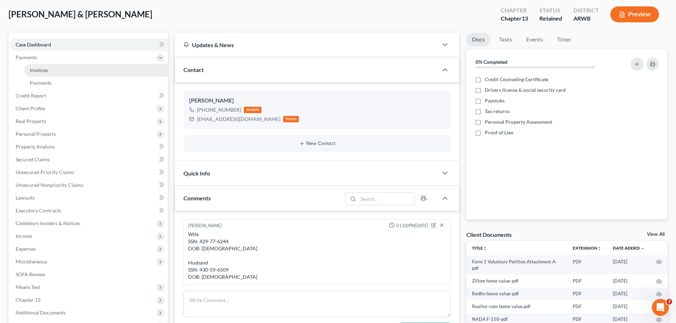
click at [50, 71] on link "Invoices" at bounding box center [96, 70] width 144 height 13
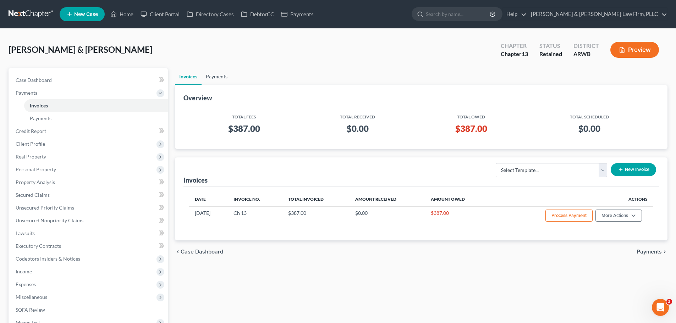
click at [219, 78] on link "Payments" at bounding box center [217, 76] width 30 height 17
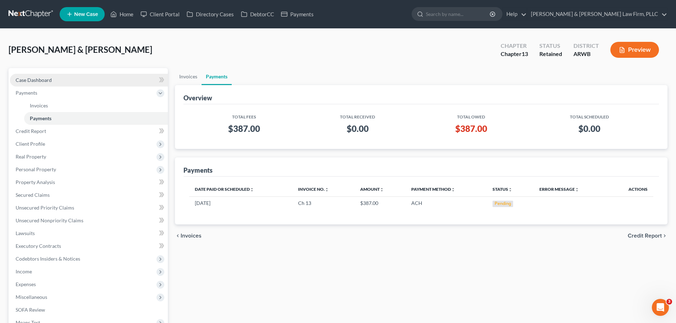
click at [71, 81] on link "Case Dashboard" at bounding box center [89, 80] width 158 height 13
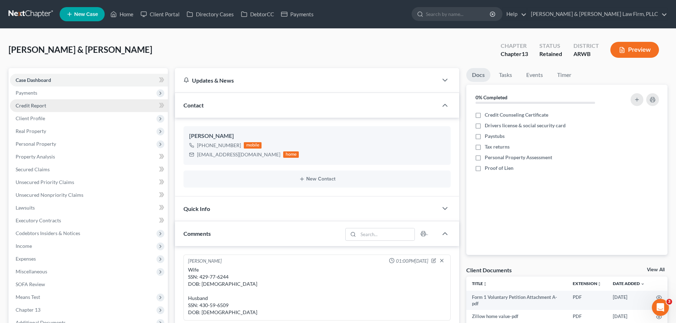
drag, startPoint x: 55, startPoint y: 89, endPoint x: 56, endPoint y: 107, distance: 17.8
click at [55, 89] on span "Payments" at bounding box center [89, 93] width 158 height 13
click at [56, 108] on link "Invoices" at bounding box center [96, 105] width 144 height 13
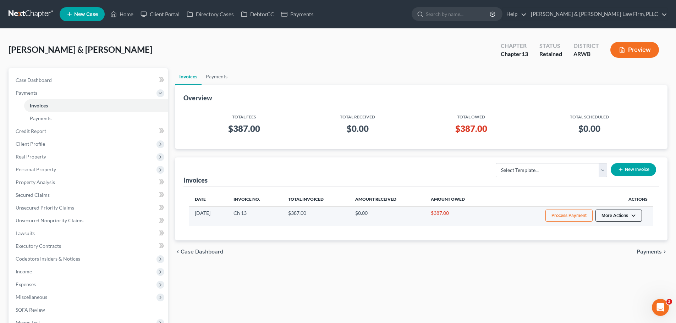
click at [615, 219] on button "More Actions" at bounding box center [619, 216] width 47 height 12
click at [615, 216] on button "More Actions" at bounding box center [619, 216] width 47 height 12
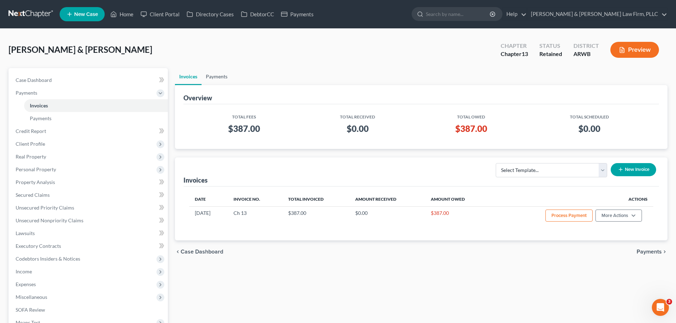
click at [223, 77] on link "Payments" at bounding box center [217, 76] width 30 height 17
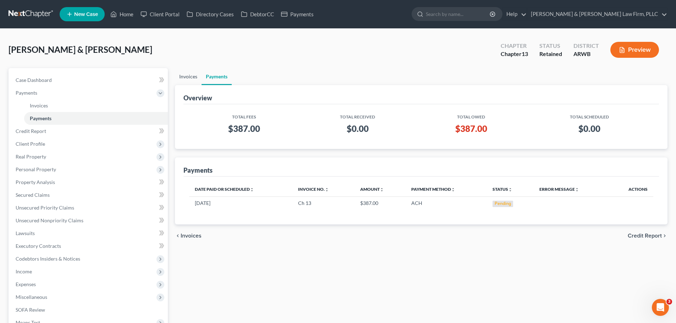
click at [189, 80] on link "Invoices" at bounding box center [188, 76] width 27 height 17
